Goal: Task Accomplishment & Management: Complete application form

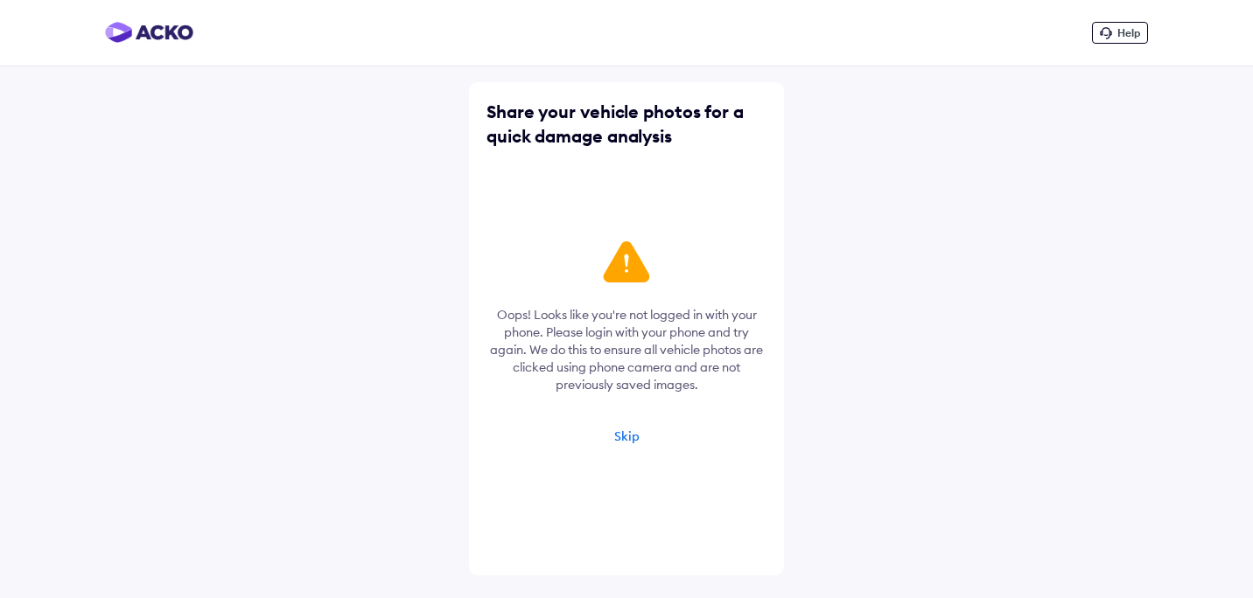
click at [625, 432] on div "Skip" at bounding box center [626, 437] width 25 height 16
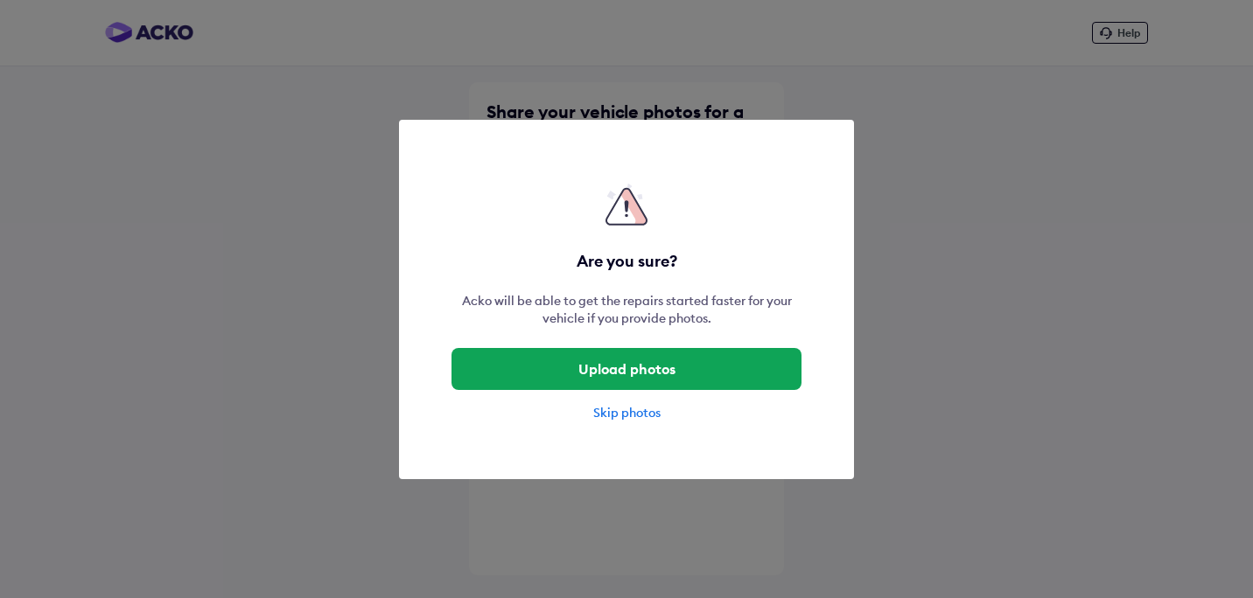
click at [620, 408] on div "Skip photos" at bounding box center [626, 412] width 350 height 17
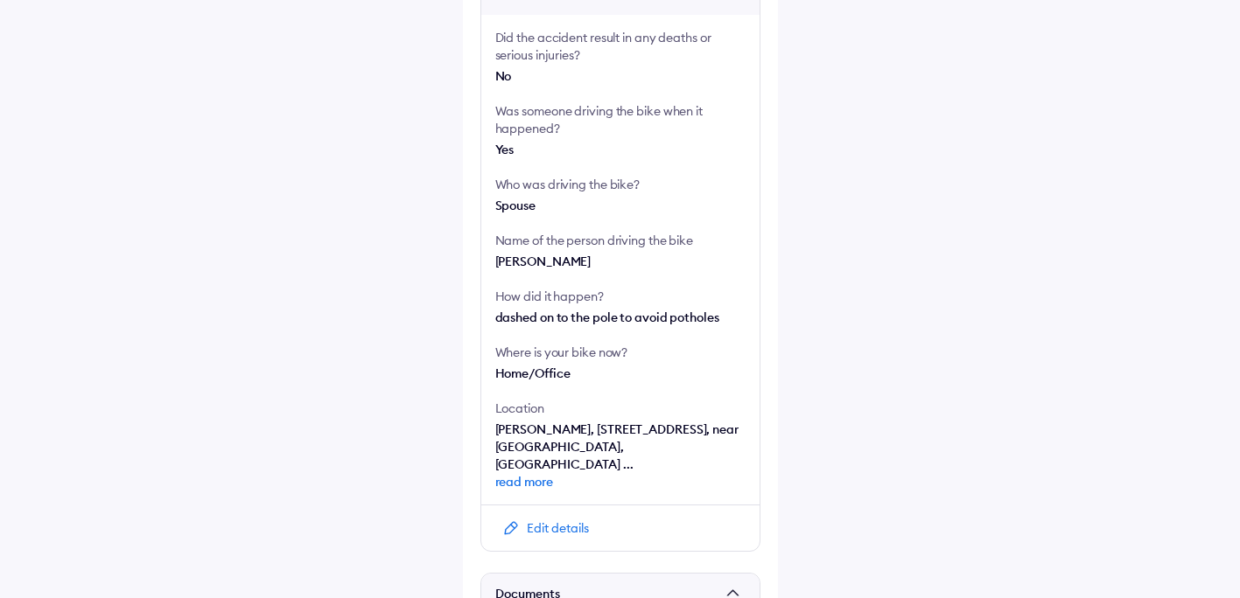
scroll to position [643, 0]
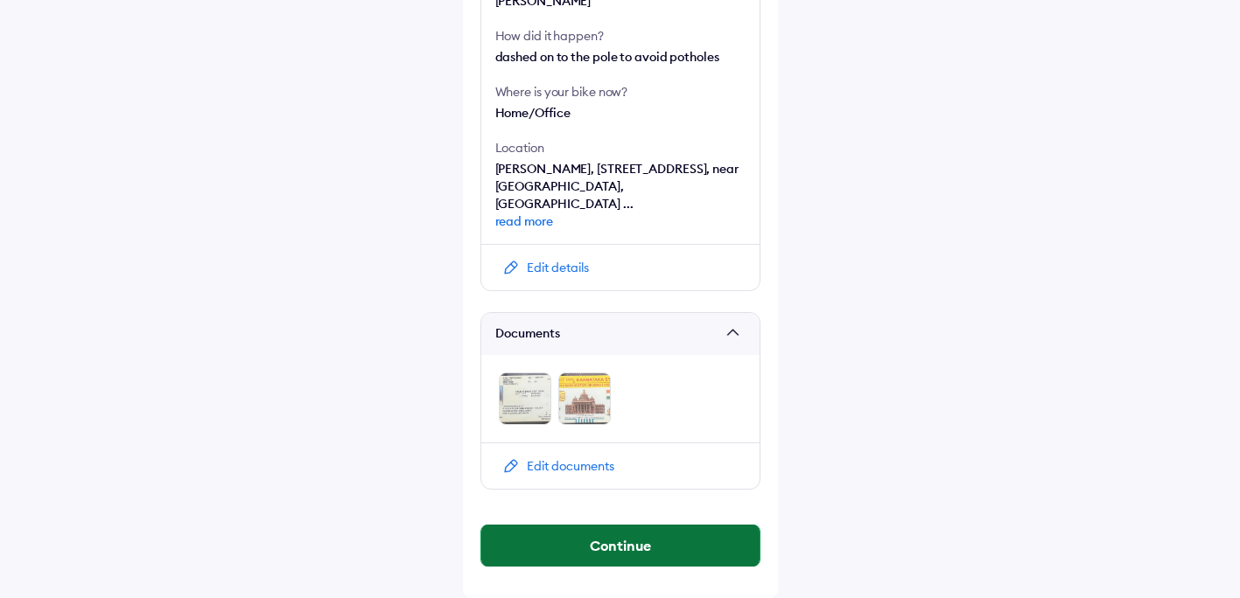
click at [591, 543] on button "Continue" at bounding box center [620, 546] width 278 height 42
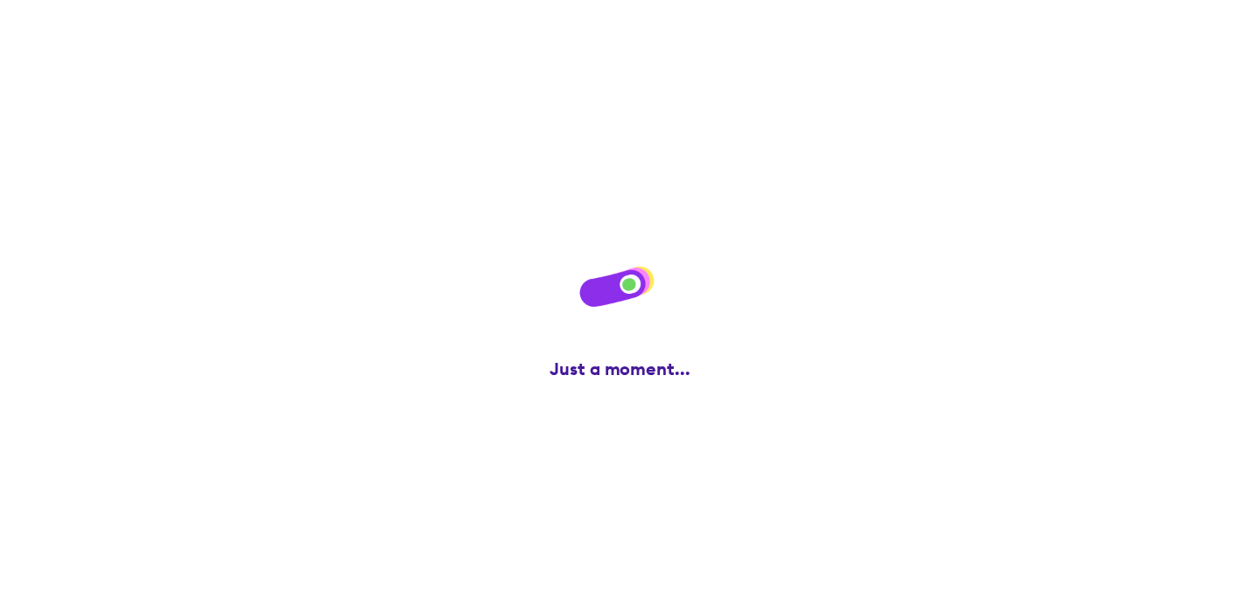
scroll to position [0, 0]
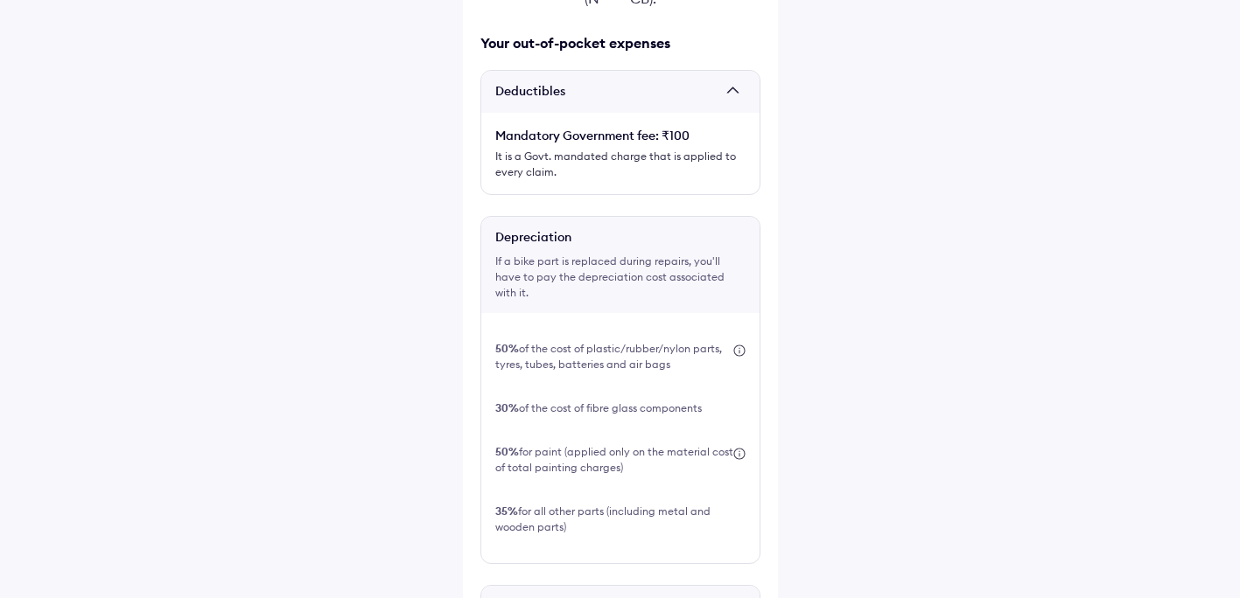
scroll to position [782, 0]
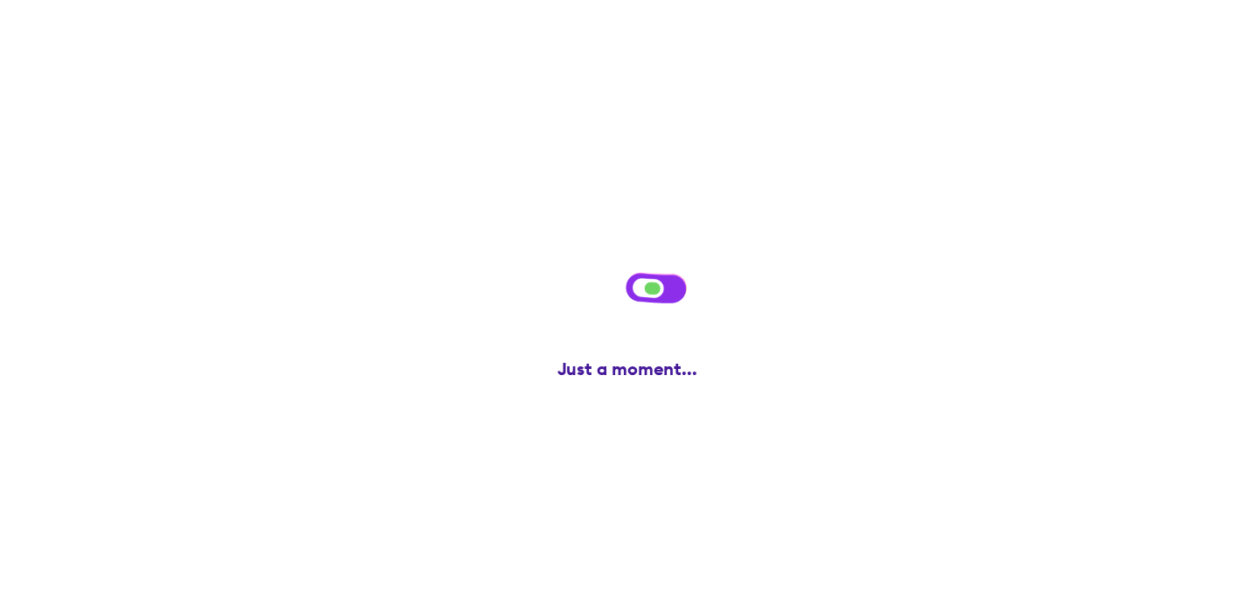
scroll to position [0, 0]
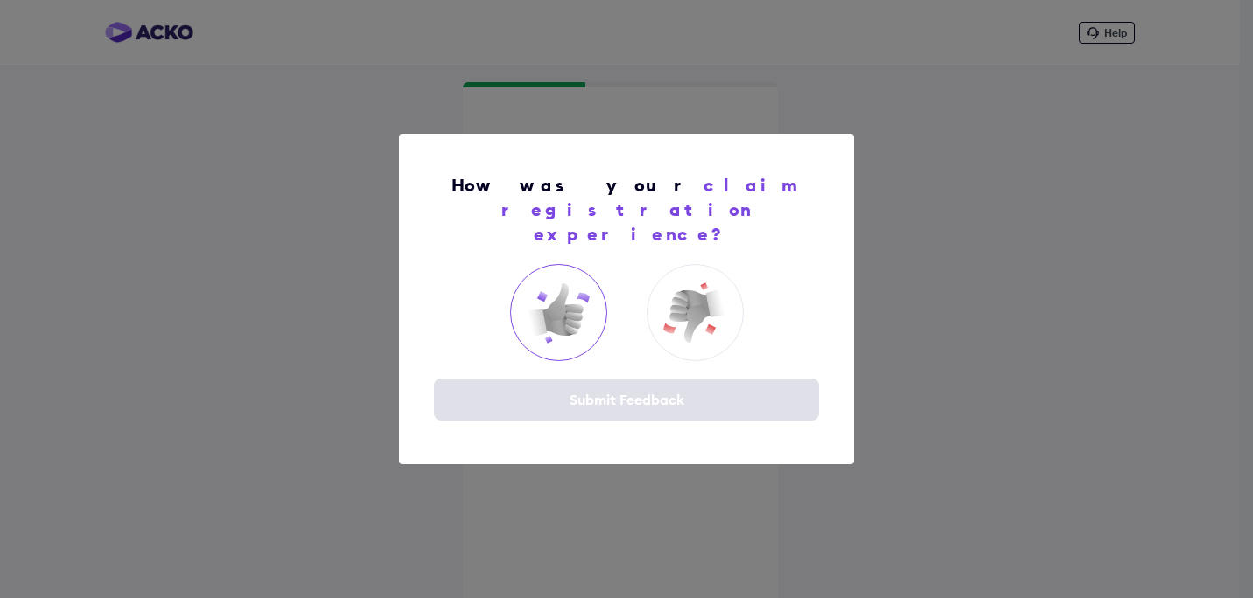
click at [548, 302] on img at bounding box center [558, 313] width 70 height 70
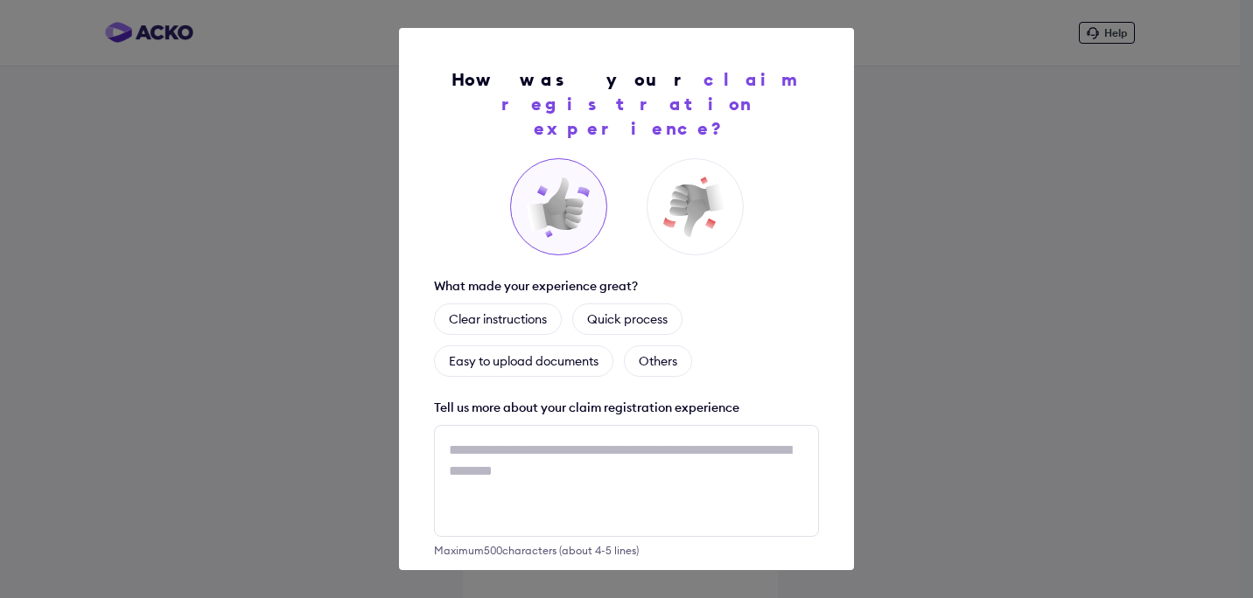
click at [915, 250] on div "How was your claim registration experience? What made your experience great? Cl…" at bounding box center [626, 299] width 1253 height 598
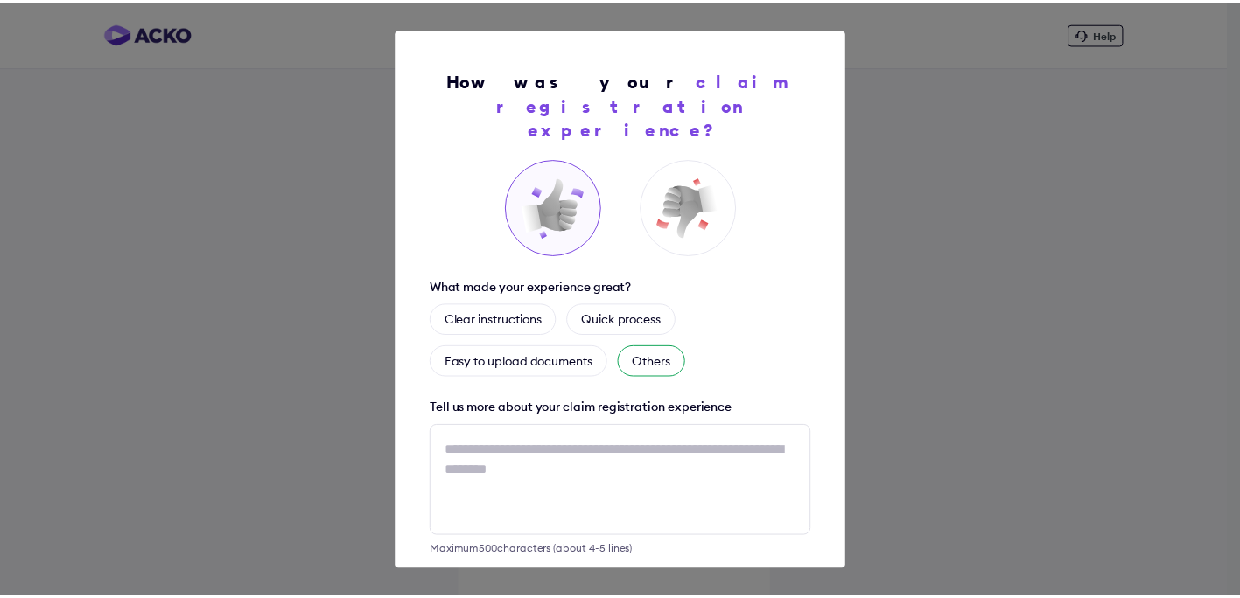
scroll to position [66, 0]
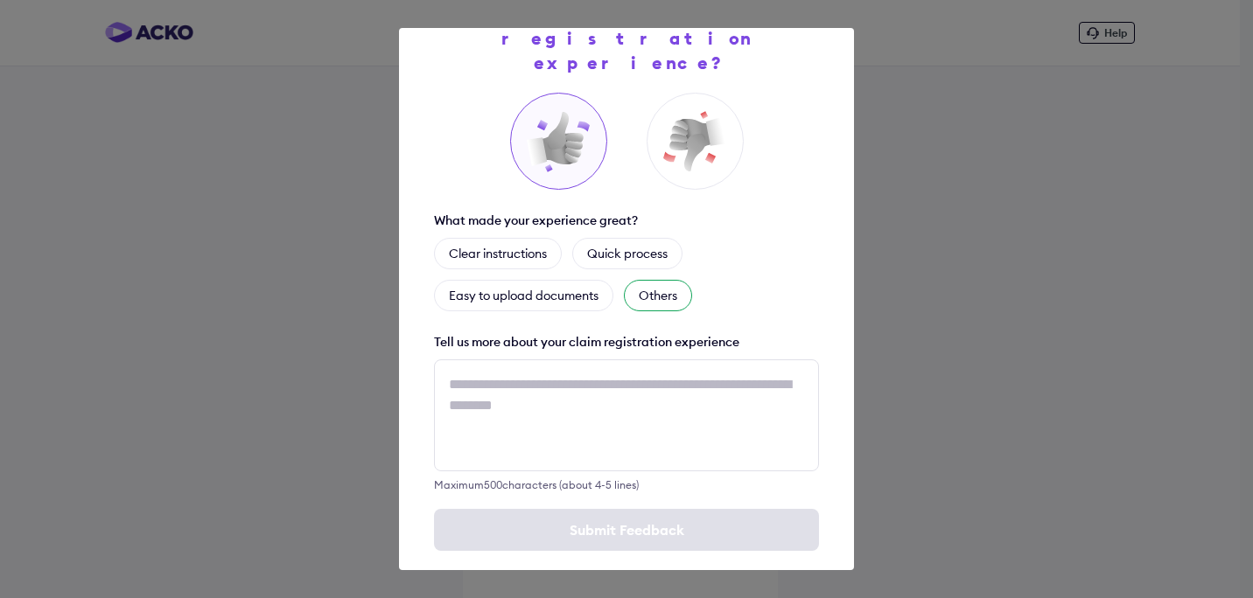
click at [657, 280] on div "Others" at bounding box center [658, 295] width 68 height 31
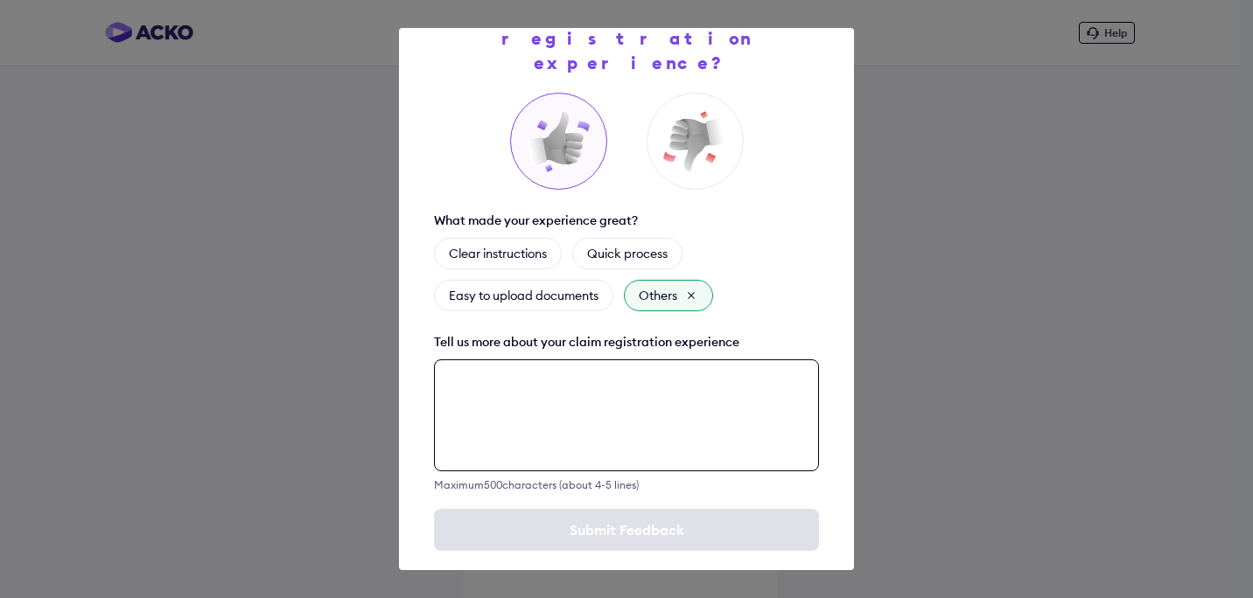
click at [576, 420] on textarea at bounding box center [626, 416] width 385 height 112
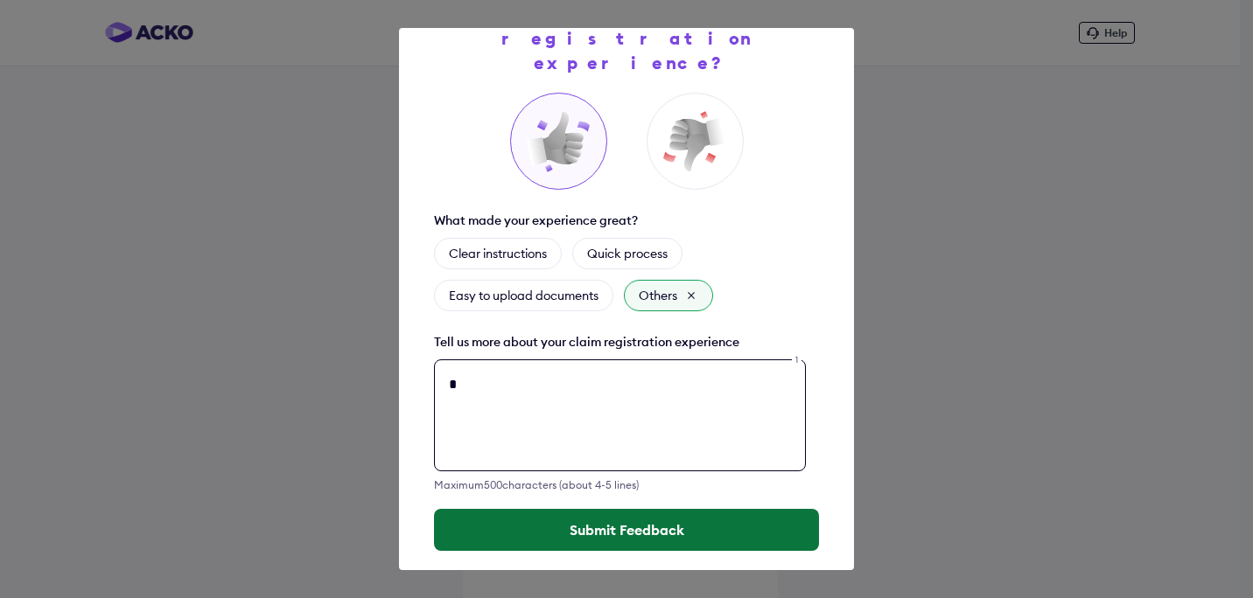
type textarea "*"
click at [589, 509] on button "Submit Feedback" at bounding box center [626, 530] width 385 height 42
